Goal: Task Accomplishment & Management: Use online tool/utility

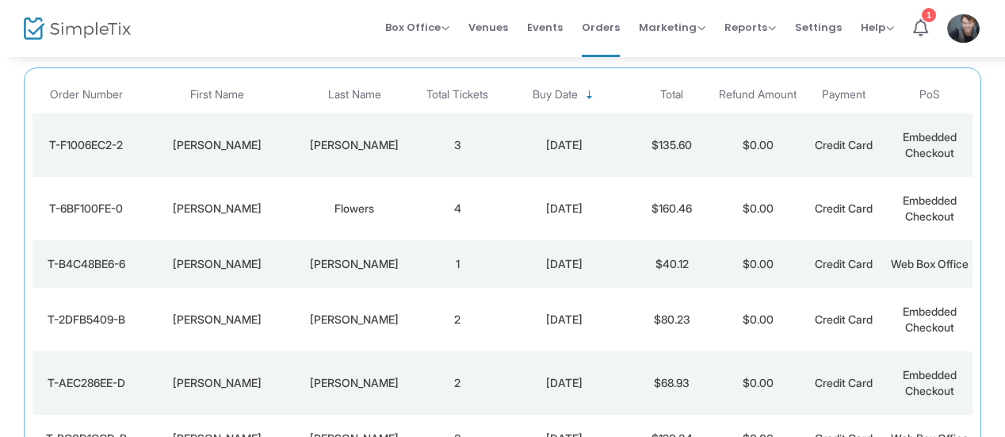
click at [365, 147] on div "[PERSON_NAME]" at bounding box center [354, 145] width 113 height 16
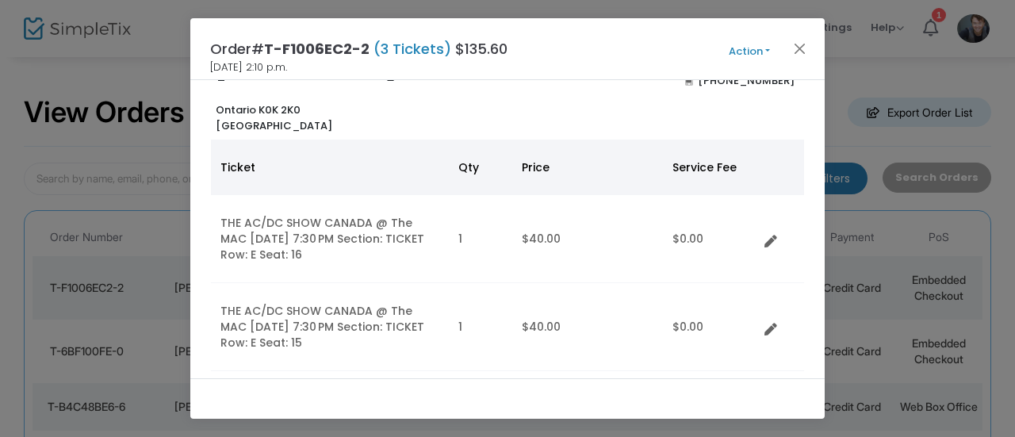
scroll to position [54, 0]
click at [802, 50] on button "Close" at bounding box center [800, 48] width 21 height 21
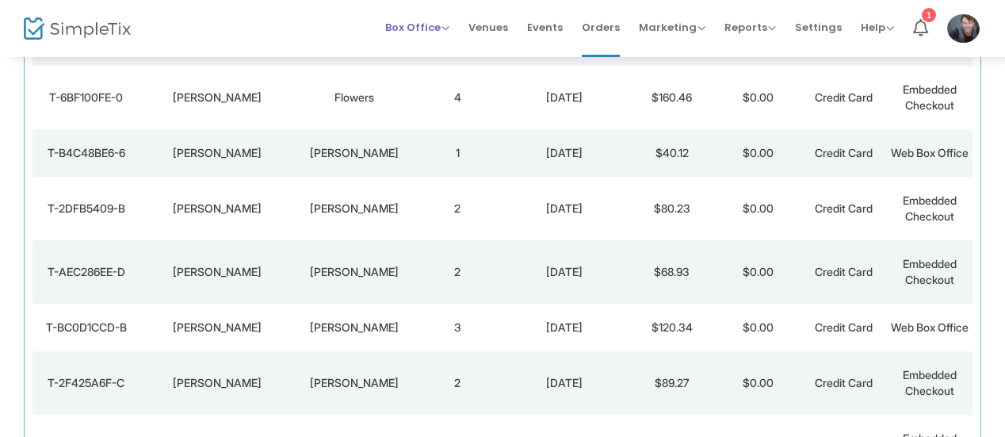
scroll to position [255, 0]
click at [424, 23] on span "Box Office" at bounding box center [417, 27] width 64 height 15
click at [442, 44] on li "Sell Tickets" at bounding box center [441, 52] width 113 height 31
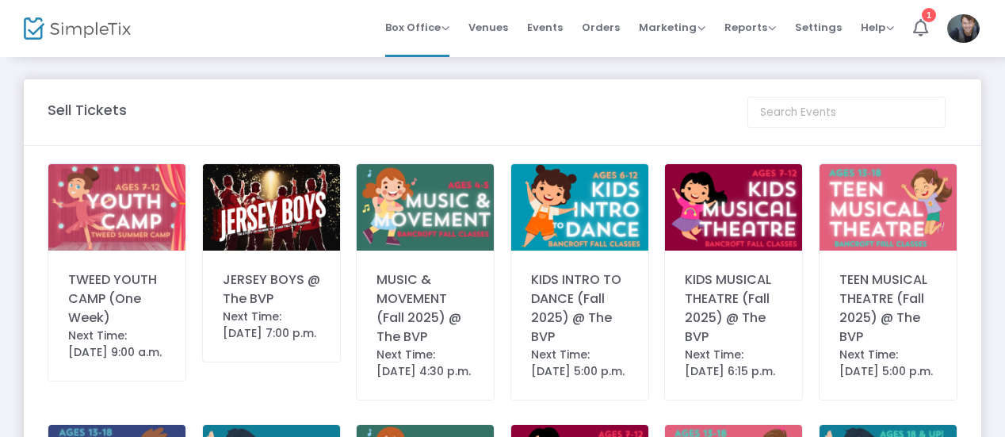
click at [285, 319] on div "Next Time: [DATE] 7:00 p.m." at bounding box center [272, 324] width 98 height 33
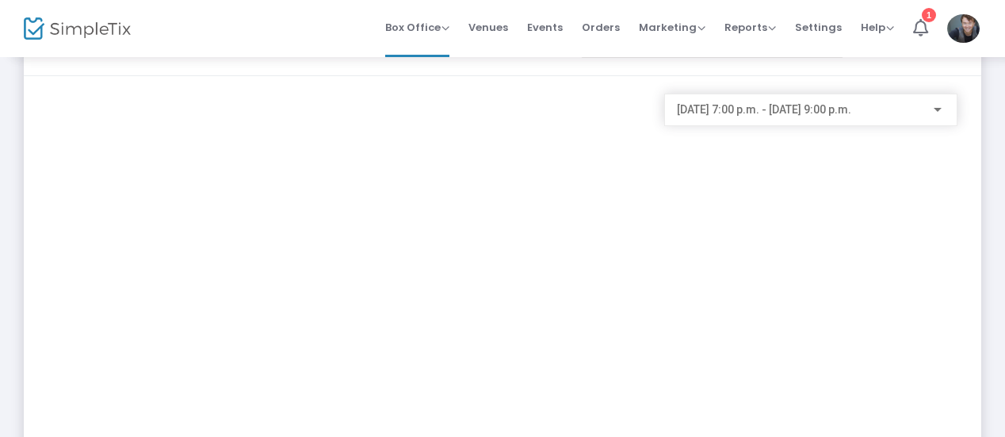
scroll to position [69, 0]
click at [786, 118] on div "[DATE] 7:00 p.m. - [DATE] 9:00 p.m." at bounding box center [811, 107] width 268 height 29
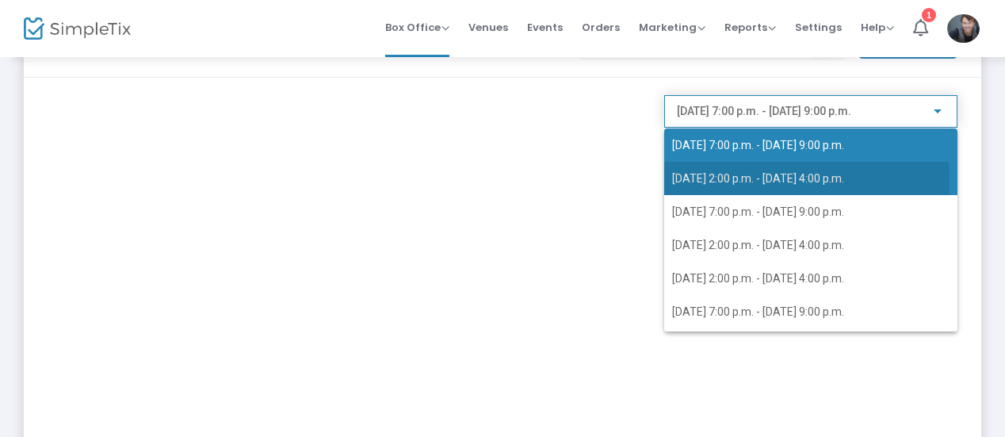
click at [756, 182] on span "[DATE] 2:00 p.m. - [DATE] 4:00 p.m." at bounding box center [758, 178] width 172 height 13
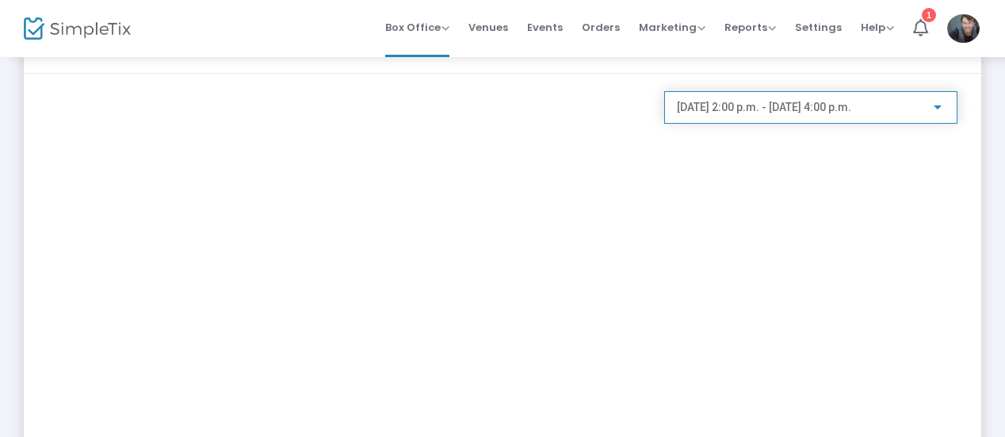
scroll to position [0, 0]
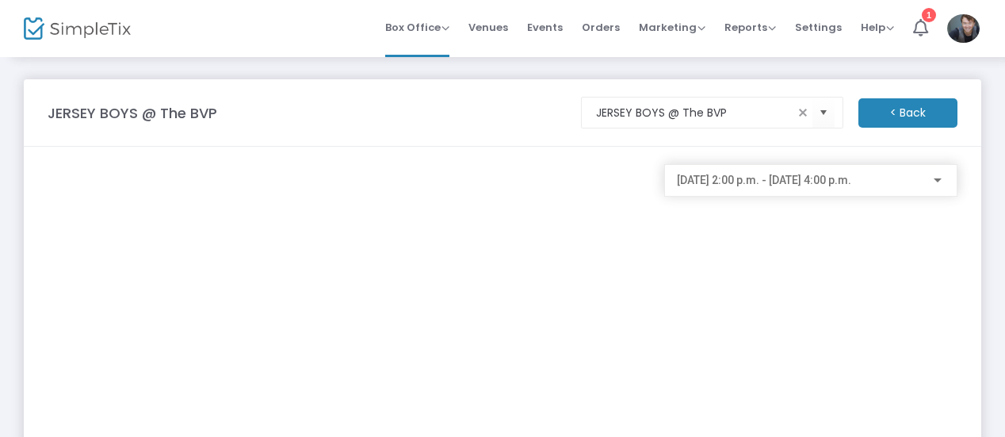
click at [882, 110] on m-button "< Back" at bounding box center [908, 112] width 99 height 29
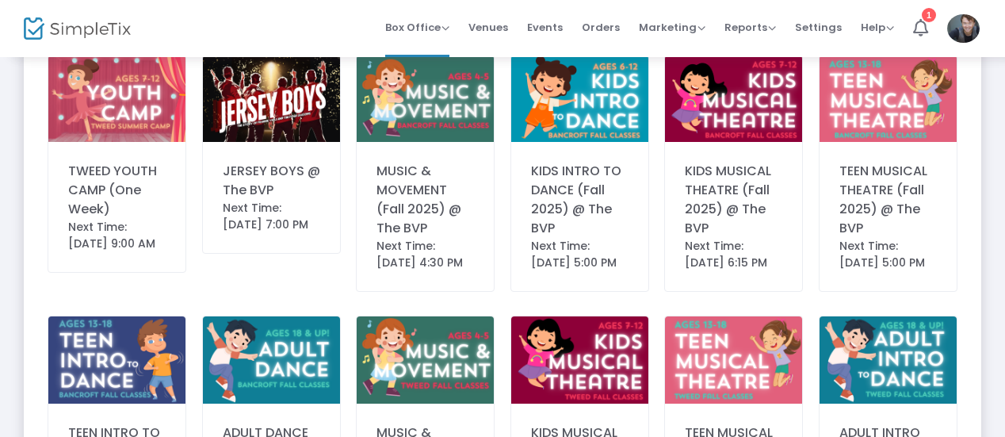
scroll to position [106, 0]
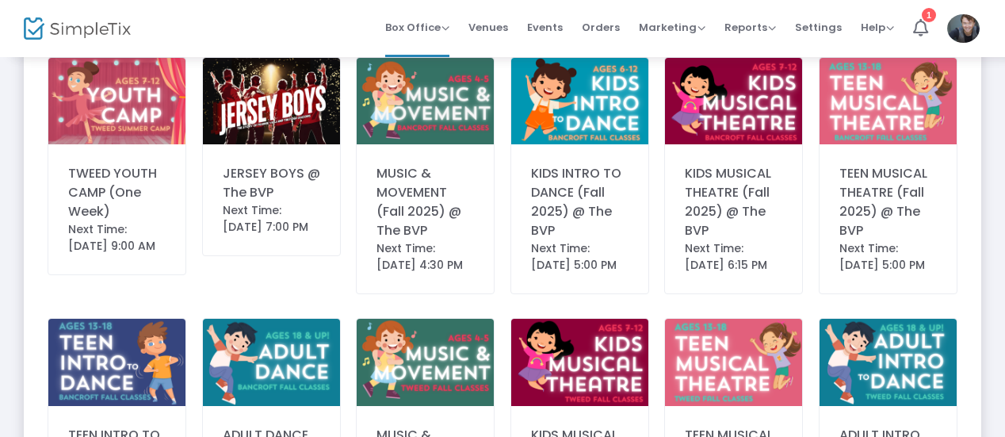
click at [273, 193] on div "JERSEY BOYS @ The BVP" at bounding box center [272, 183] width 98 height 38
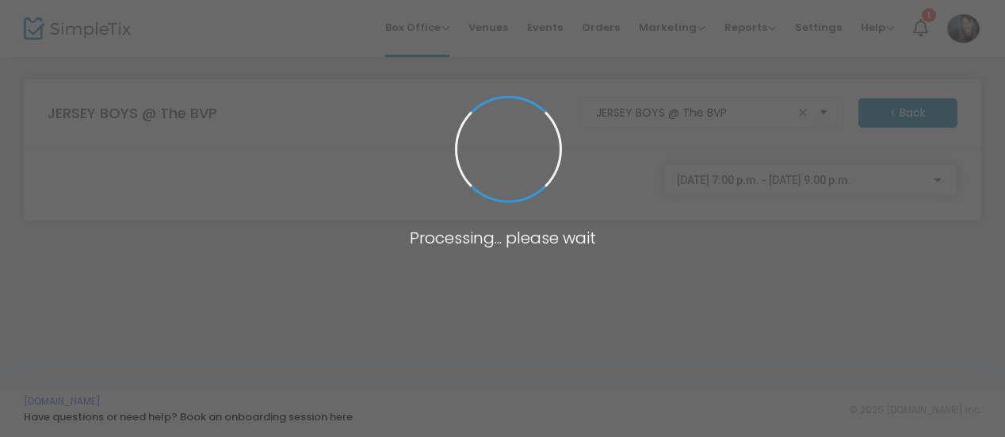
scroll to position [0, 0]
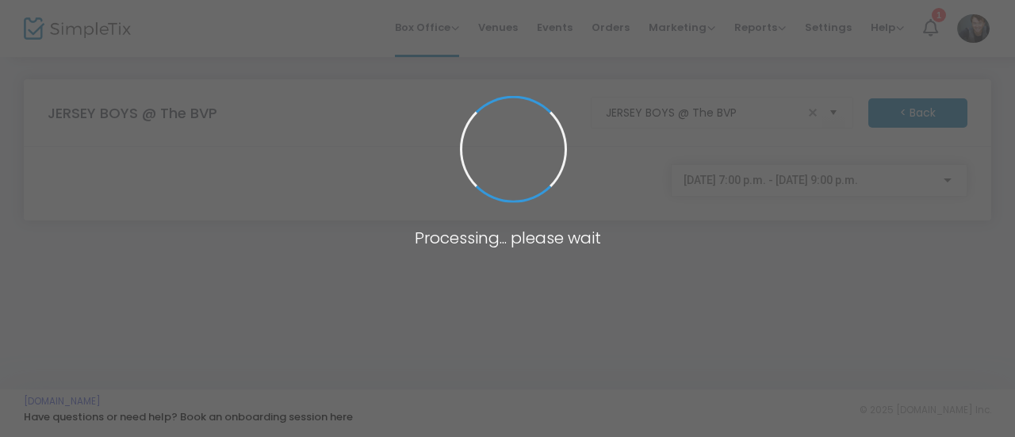
click at [794, 186] on span "[DATE] 7:00 p.m. - [DATE] 9:00 p.m." at bounding box center [770, 180] width 174 height 13
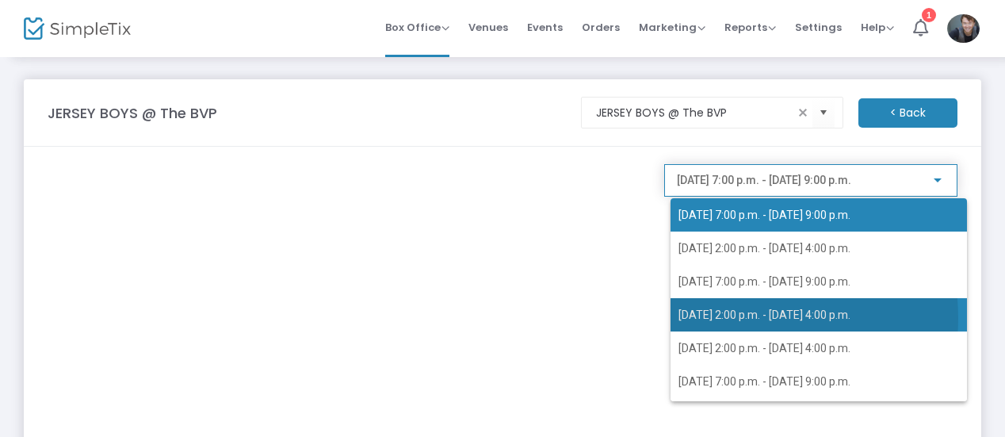
click at [731, 318] on span "[DATE] 2:00 p.m. - [DATE] 4:00 p.m." at bounding box center [765, 314] width 172 height 13
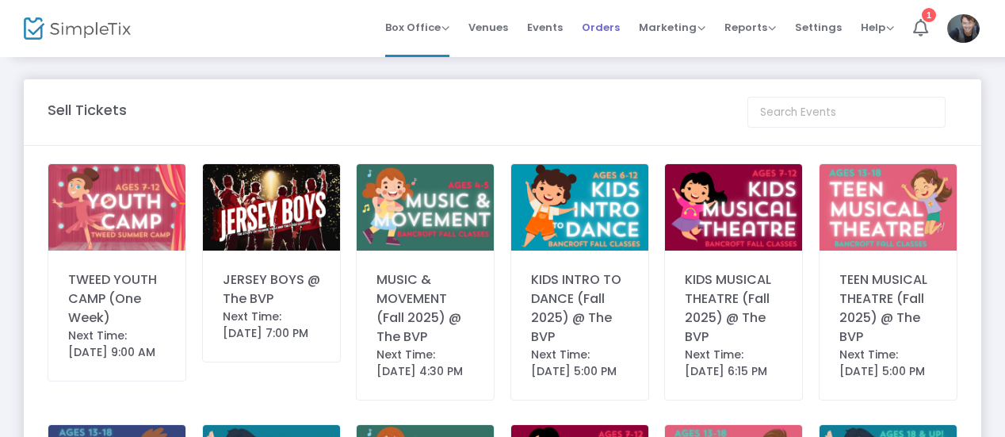
click at [609, 25] on span "Orders" at bounding box center [601, 27] width 38 height 40
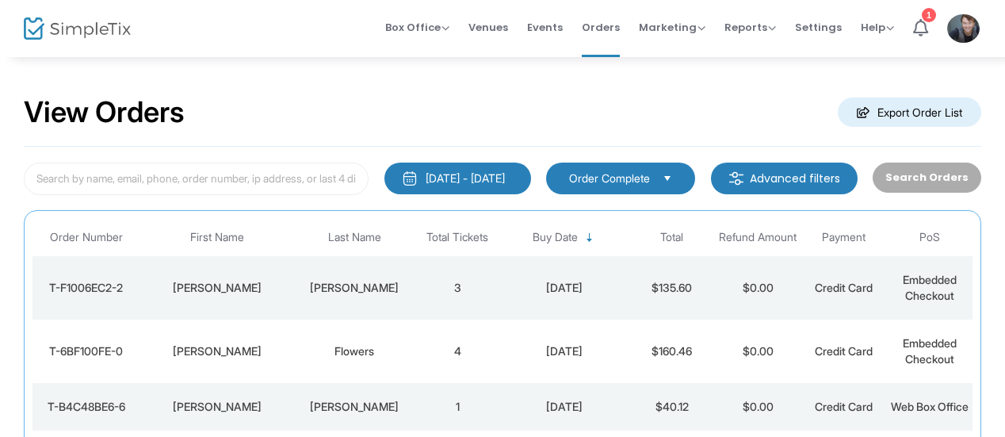
click at [617, 171] on span "Order Complete" at bounding box center [609, 178] width 81 height 16
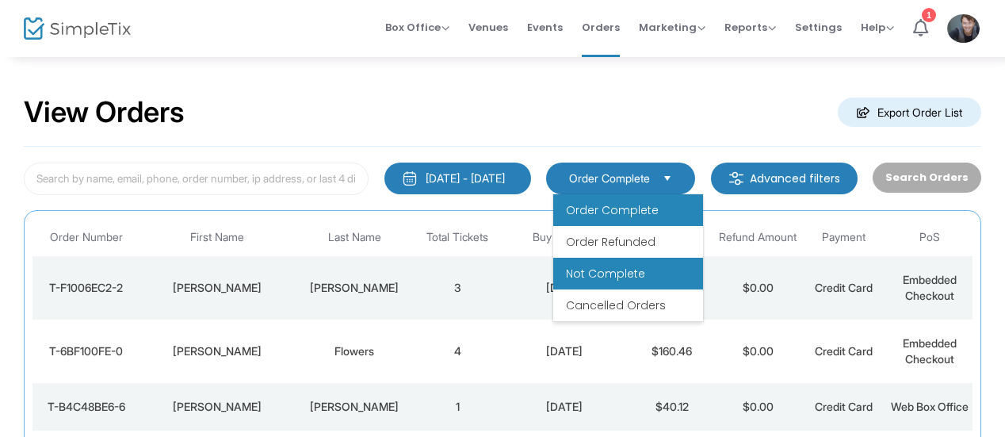
click at [623, 281] on li "Not Complete" at bounding box center [628, 274] width 150 height 32
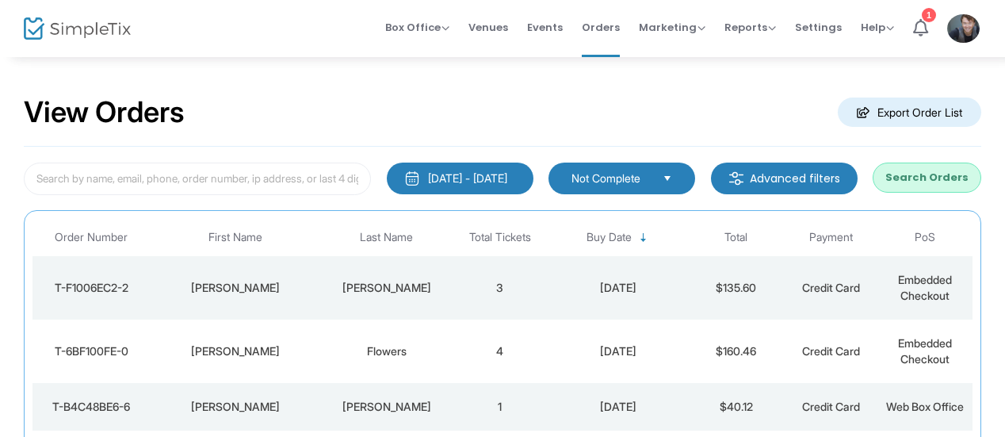
click at [896, 191] on button "Search Orders" at bounding box center [927, 178] width 109 height 30
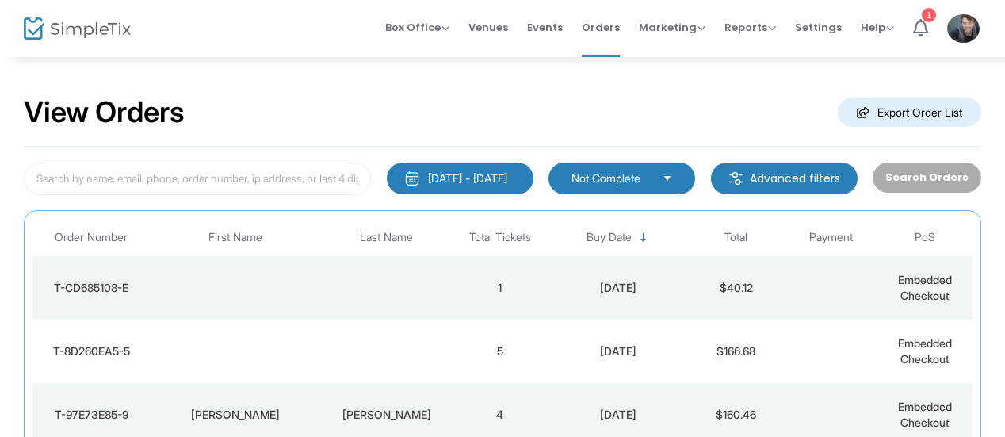
click at [584, 356] on div "[DATE]" at bounding box center [619, 351] width 134 height 16
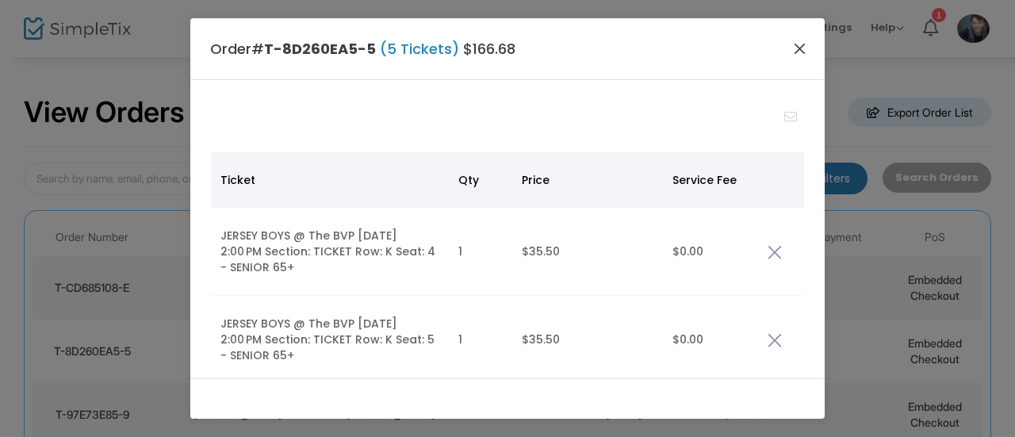
click at [793, 48] on button "Close" at bounding box center [800, 48] width 21 height 21
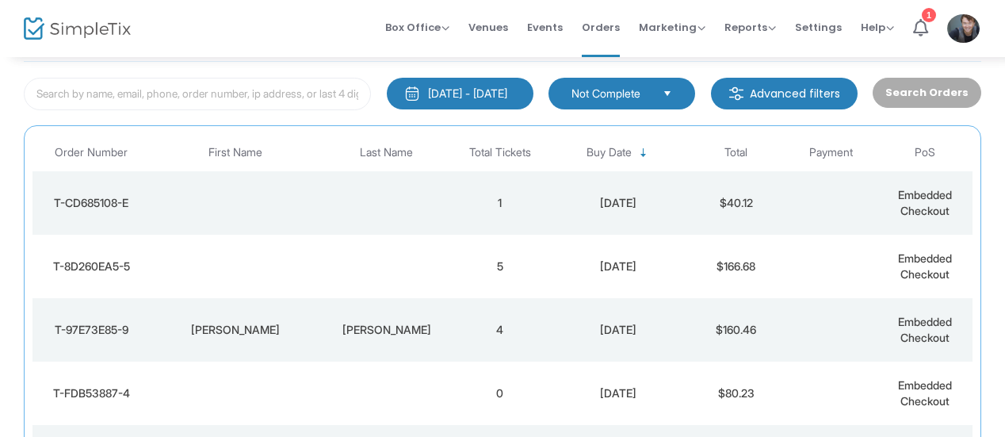
scroll to position [84, 0]
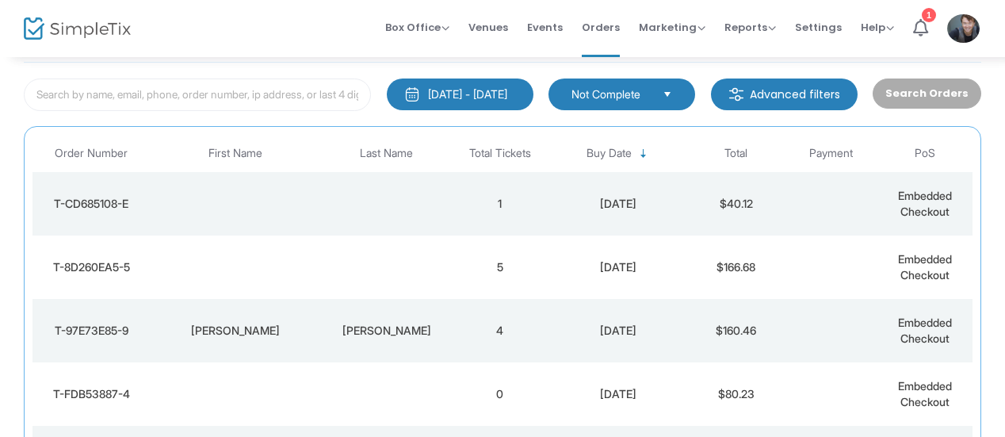
click at [642, 87] on span "Not Complete" at bounding box center [611, 94] width 78 height 16
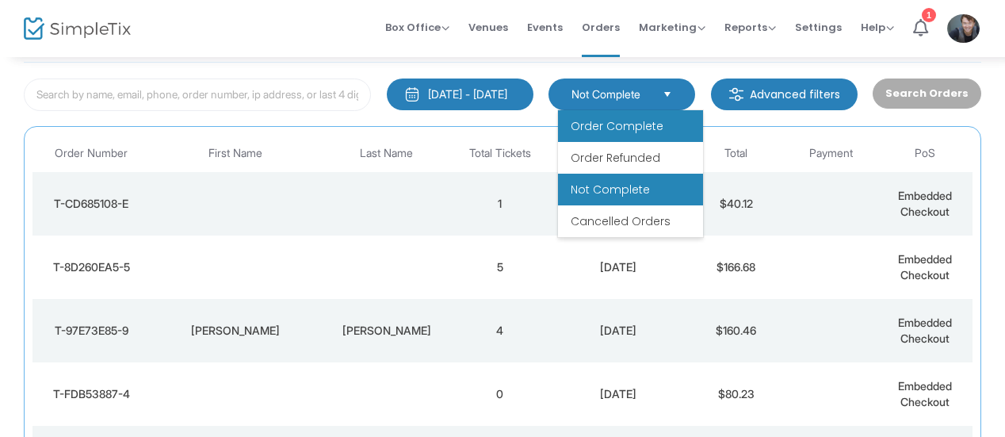
click at [641, 121] on span "Order Complete" at bounding box center [617, 126] width 93 height 16
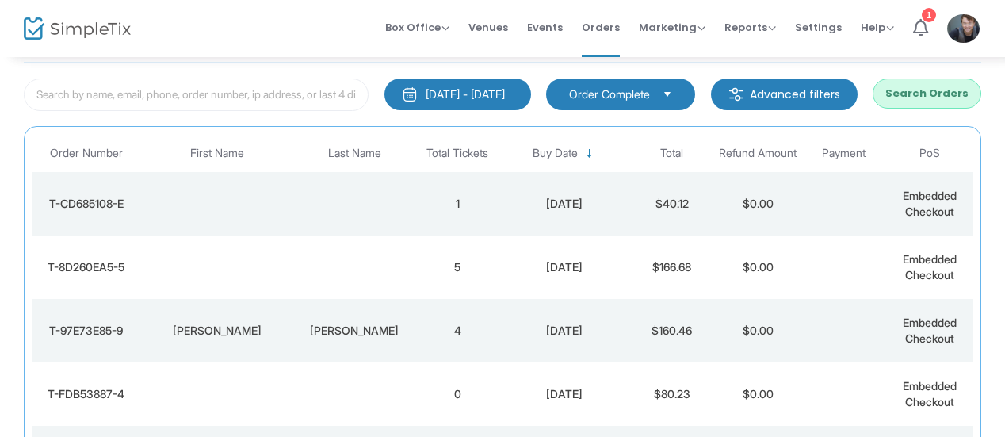
click at [901, 99] on button "Search Orders" at bounding box center [927, 93] width 109 height 30
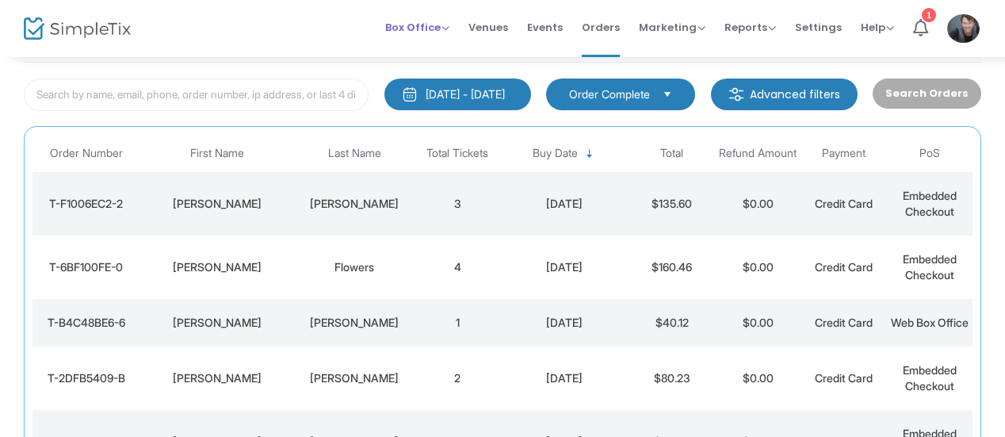
click at [431, 28] on span "Box Office" at bounding box center [417, 27] width 64 height 15
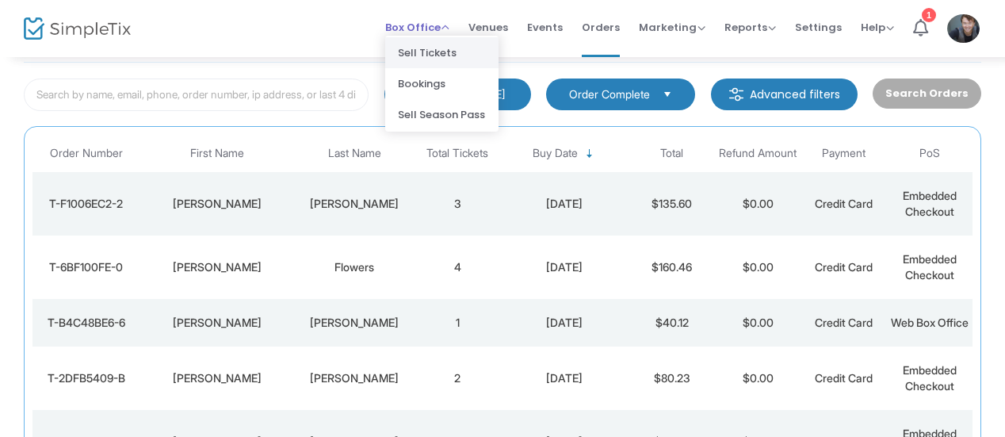
click at [442, 48] on li "Sell Tickets" at bounding box center [441, 52] width 113 height 31
